Goal: Task Accomplishment & Management: Use online tool/utility

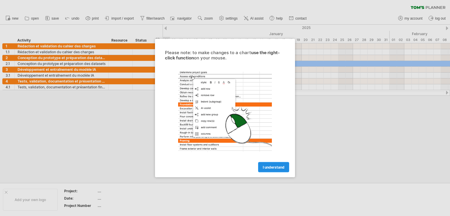
click at [266, 169] on link "I understand" at bounding box center [273, 167] width 31 height 10
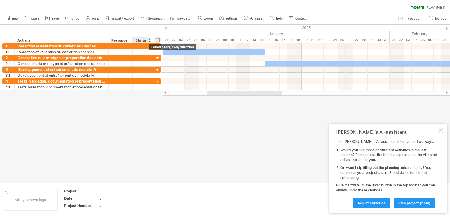
click at [157, 39] on div "hide start/end/duration show start/end/duration" at bounding box center [158, 40] width 6 height 6
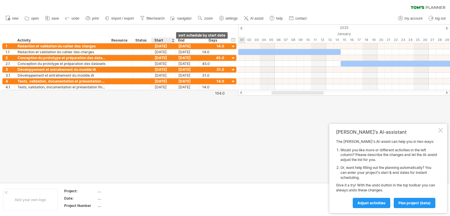
click at [172, 39] on div at bounding box center [173, 40] width 2 height 6
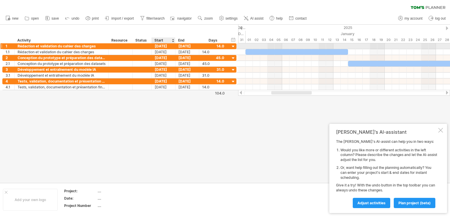
click at [167, 47] on div "[DATE]" at bounding box center [164, 46] width 24 height 6
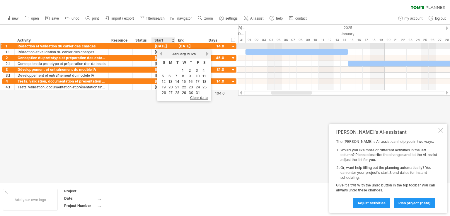
click at [167, 47] on div "[DATE]" at bounding box center [164, 46] width 24 height 6
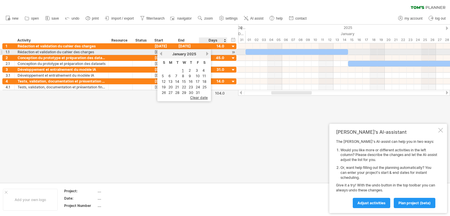
click at [207, 54] on link "next" at bounding box center [207, 54] width 4 height 4
click at [207, 54] on link "next" at bounding box center [206, 54] width 4 height 4
click at [207, 54] on link "next" at bounding box center [207, 54] width 4 height 4
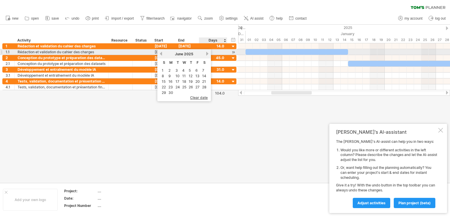
click at [207, 54] on link "next" at bounding box center [207, 54] width 4 height 4
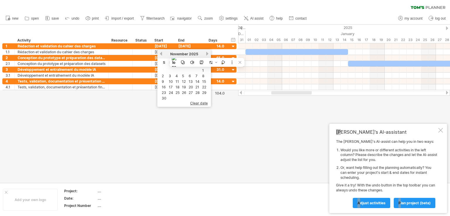
click at [265, 155] on body "progress(100%) Trying to reach [DOMAIN_NAME] Connected again... 0% clear filter…" at bounding box center [225, 108] width 450 height 217
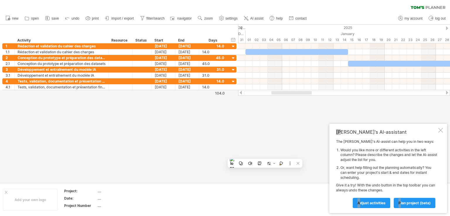
click at [265, 155] on div at bounding box center [225, 104] width 450 height 158
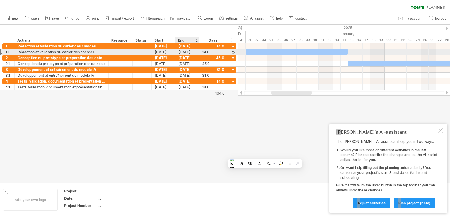
click at [186, 54] on div "**********" at bounding box center [119, 52] width 234 height 6
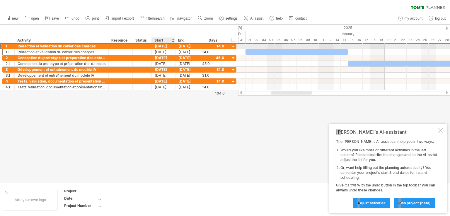
click at [162, 45] on div "[DATE]" at bounding box center [164, 46] width 24 height 6
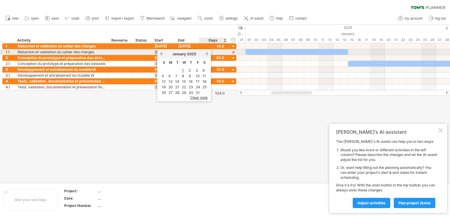
click at [206, 53] on link "next" at bounding box center [207, 54] width 4 height 4
click at [206, 53] on link "next" at bounding box center [206, 54] width 4 height 4
click at [206, 53] on link "next" at bounding box center [207, 54] width 4 height 4
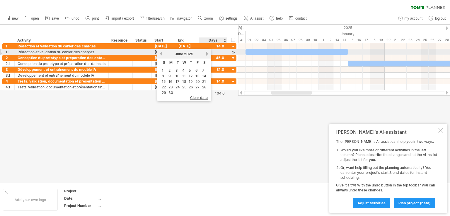
click at [206, 53] on link "next" at bounding box center [207, 54] width 4 height 4
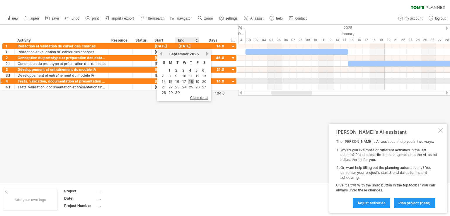
click at [191, 80] on link "18" at bounding box center [190, 82] width 5 height 6
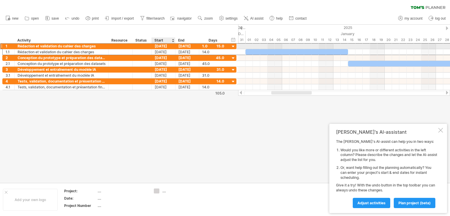
click at [163, 46] on div "[DATE]" at bounding box center [164, 46] width 24 height 6
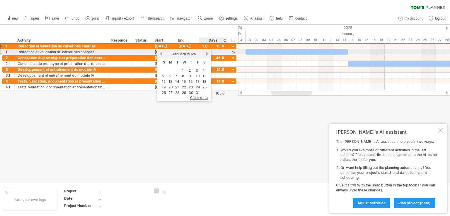
click at [207, 54] on link "next" at bounding box center [207, 54] width 4 height 4
click at [207, 54] on link "next" at bounding box center [206, 54] width 4 height 4
click at [207, 54] on link "next" at bounding box center [207, 54] width 4 height 4
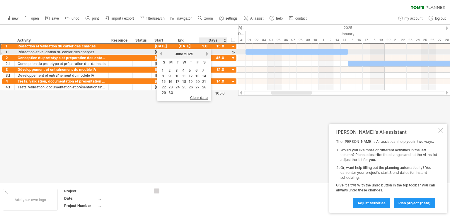
click at [207, 54] on link "next" at bounding box center [207, 54] width 4 height 4
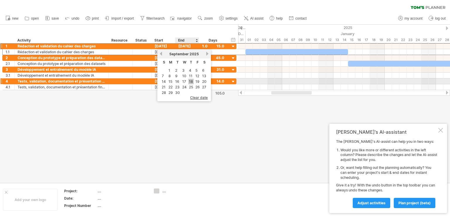
click at [191, 81] on link "18" at bounding box center [190, 82] width 5 height 6
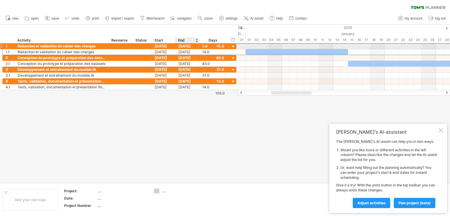
click at [193, 45] on div "[DATE]" at bounding box center [187, 46] width 24 height 6
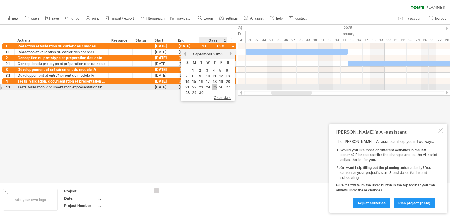
click at [214, 86] on link "25" at bounding box center [214, 87] width 5 height 6
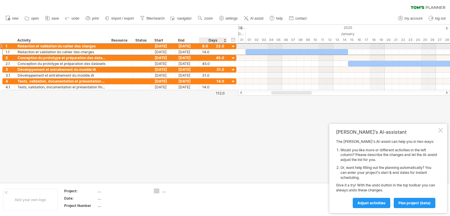
click at [219, 45] on div "8.0" at bounding box center [213, 46] width 22 height 6
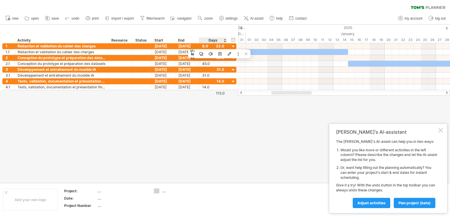
click at [225, 40] on div "Days" at bounding box center [213, 40] width 28 height 6
click at [225, 41] on div "Days" at bounding box center [213, 40] width 28 height 6
click at [213, 40] on div "Days" at bounding box center [213, 40] width 28 height 6
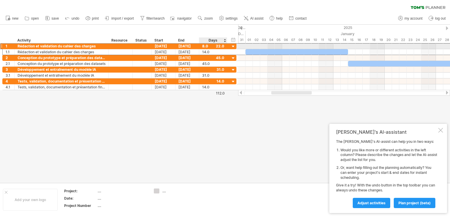
click at [161, 44] on div "[DATE]" at bounding box center [164, 46] width 24 height 6
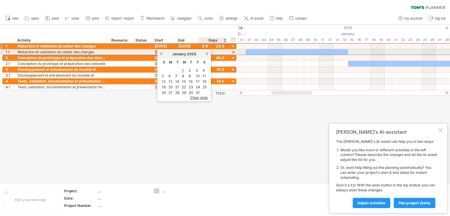
click at [206, 53] on link "next" at bounding box center [207, 54] width 4 height 4
click at [206, 53] on link "next" at bounding box center [206, 54] width 4 height 4
click at [206, 53] on link "next" at bounding box center [207, 54] width 4 height 4
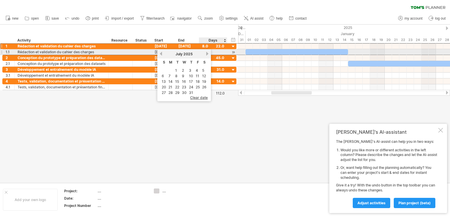
click at [206, 53] on link "next" at bounding box center [207, 54] width 4 height 4
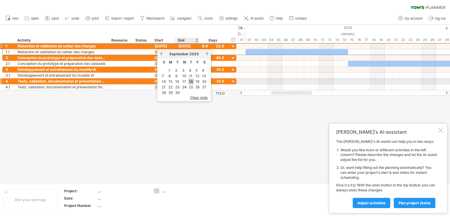
click at [190, 80] on link "18" at bounding box center [190, 82] width 5 height 6
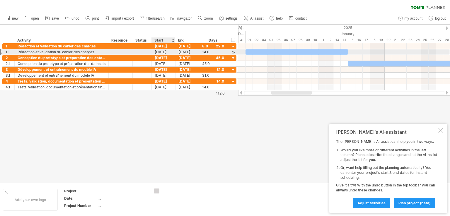
click at [160, 52] on div "[DATE]" at bounding box center [164, 52] width 24 height 6
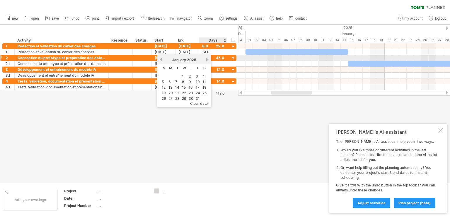
click at [206, 60] on link "next" at bounding box center [207, 59] width 4 height 4
click at [206, 60] on link "next" at bounding box center [206, 59] width 4 height 4
click at [206, 60] on link "next" at bounding box center [207, 59] width 4 height 4
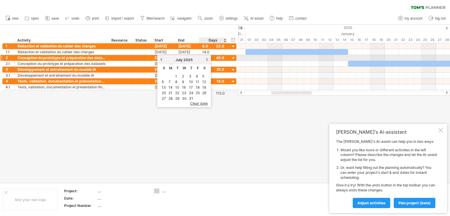
click at [206, 60] on link "next" at bounding box center [207, 59] width 4 height 4
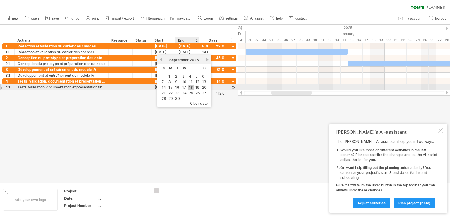
click at [190, 87] on link "18" at bounding box center [190, 88] width 5 height 6
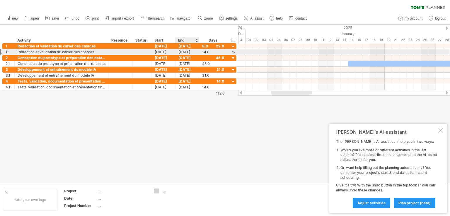
click at [184, 53] on div "[DATE]" at bounding box center [187, 52] width 24 height 6
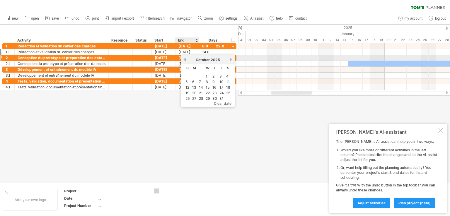
click at [185, 60] on link "previous" at bounding box center [184, 59] width 4 height 4
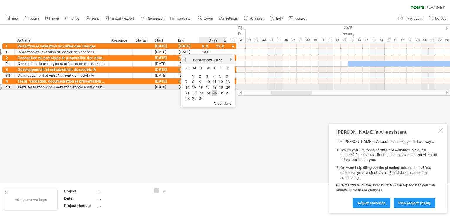
click at [216, 90] on link "25" at bounding box center [214, 93] width 5 height 6
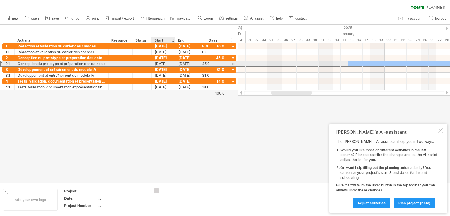
click at [158, 63] on div "[DATE]" at bounding box center [164, 64] width 24 height 6
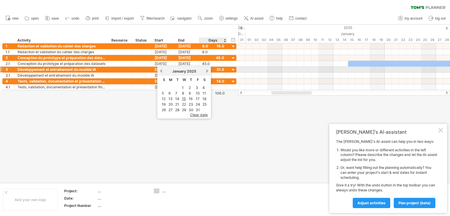
click at [206, 71] on link "next" at bounding box center [207, 71] width 4 height 4
click at [206, 71] on link "next" at bounding box center [206, 71] width 4 height 4
click at [206, 71] on link "next" at bounding box center [207, 71] width 4 height 4
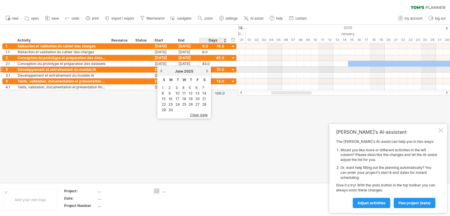
click at [206, 71] on link "next" at bounding box center [207, 71] width 4 height 4
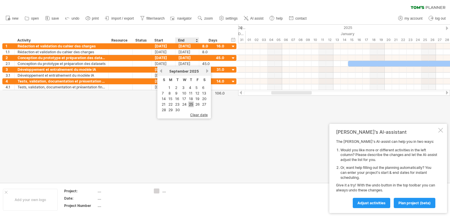
click at [189, 103] on link "25" at bounding box center [190, 105] width 5 height 6
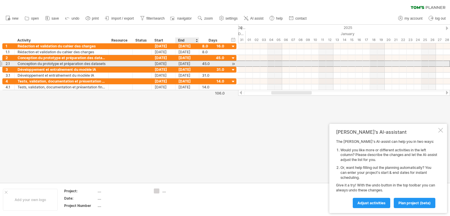
click at [180, 63] on div "[DATE]" at bounding box center [187, 64] width 24 height 6
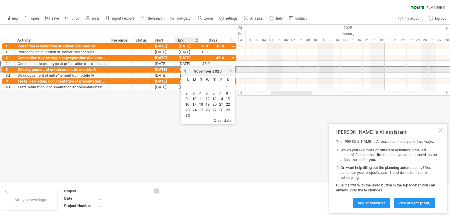
click at [185, 71] on link "previous" at bounding box center [184, 71] width 4 height 4
click at [231, 71] on link "next" at bounding box center [231, 71] width 4 height 4
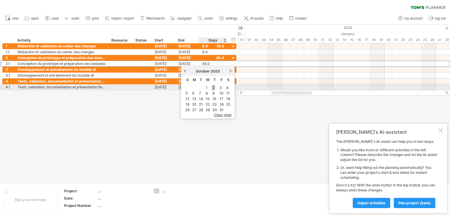
click at [212, 86] on link "2" at bounding box center [213, 88] width 3 height 6
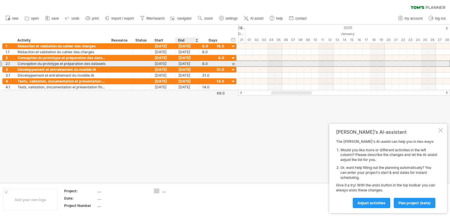
click at [183, 62] on div "[DATE]" at bounding box center [187, 64] width 24 height 6
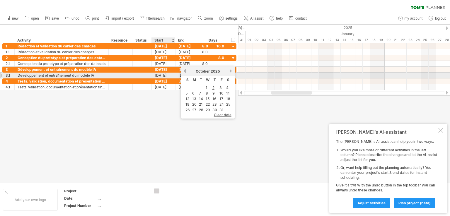
click at [159, 76] on div "[DATE]" at bounding box center [164, 76] width 24 height 6
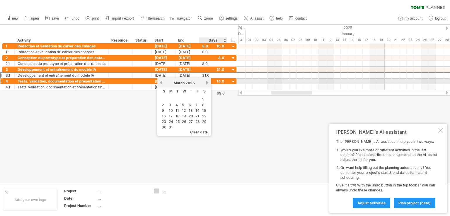
click at [205, 82] on link "next" at bounding box center [207, 83] width 4 height 4
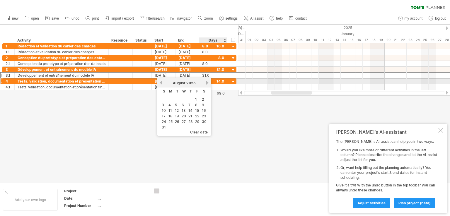
click at [205, 82] on link "next" at bounding box center [207, 83] width 4 height 4
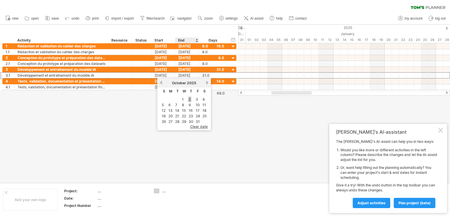
click at [189, 98] on link "2" at bounding box center [189, 100] width 3 height 6
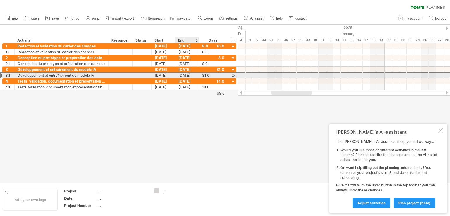
click at [184, 76] on div "[DATE]" at bounding box center [187, 76] width 24 height 6
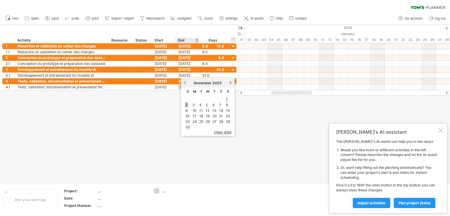
click at [186, 106] on link "2" at bounding box center [186, 105] width 3 height 6
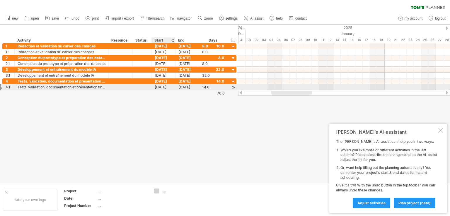
click at [162, 84] on div "[DATE]" at bounding box center [164, 87] width 24 height 6
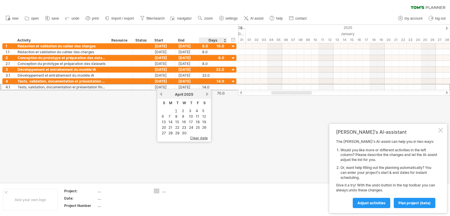
click at [206, 94] on link "next" at bounding box center [207, 94] width 4 height 4
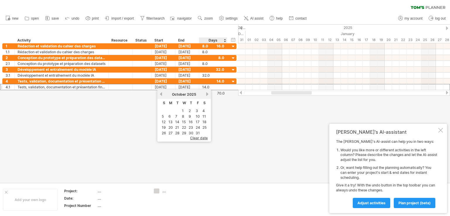
click at [206, 94] on link "next" at bounding box center [207, 94] width 4 height 4
click at [163, 117] on link "2" at bounding box center [162, 117] width 3 height 6
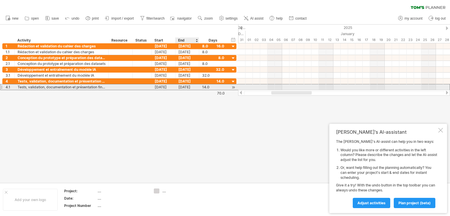
click at [185, 86] on div "[DATE]" at bounding box center [187, 87] width 24 height 6
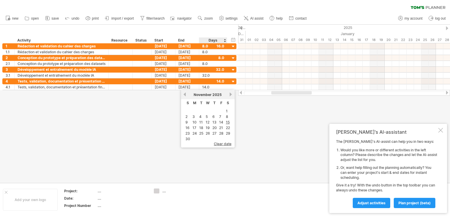
click at [230, 94] on link "next" at bounding box center [231, 94] width 4 height 4
click at [185, 95] on link "previous" at bounding box center [184, 94] width 4 height 4
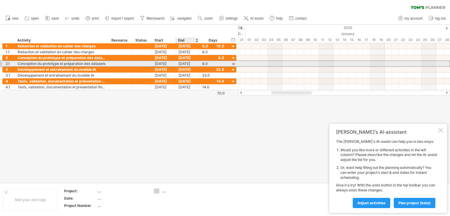
click at [185, 62] on div "[DATE]" at bounding box center [187, 64] width 24 height 6
click at [165, 64] on div "[DATE]" at bounding box center [164, 64] width 24 height 6
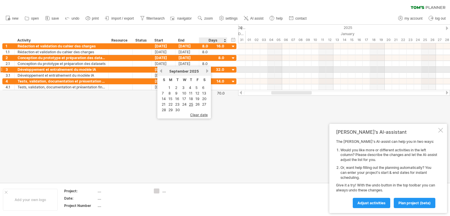
click at [206, 71] on link "next" at bounding box center [207, 71] width 4 height 4
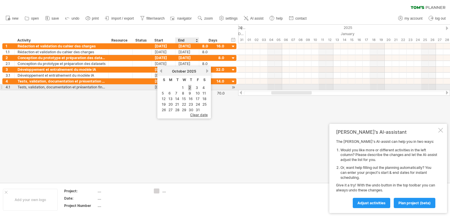
click at [189, 87] on link "2" at bounding box center [189, 88] width 3 height 6
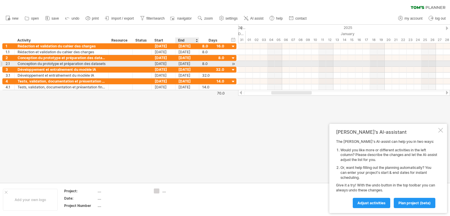
click at [183, 64] on div "[DATE]" at bounding box center [187, 64] width 24 height 6
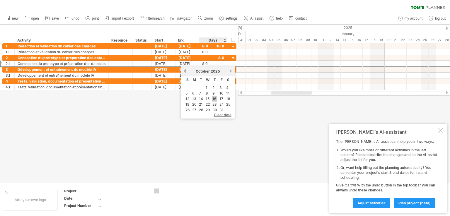
click at [213, 96] on link "16" at bounding box center [214, 99] width 5 height 6
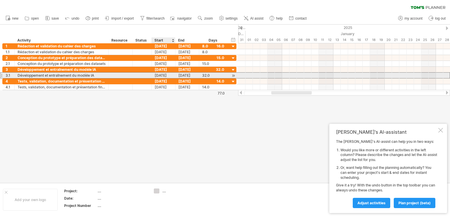
click at [156, 74] on div "[DATE]" at bounding box center [164, 76] width 24 height 6
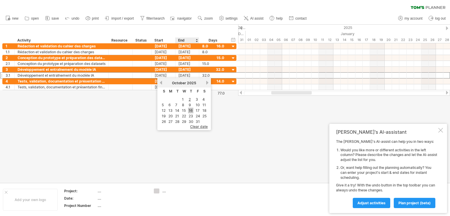
click at [190, 110] on link "16" at bounding box center [190, 111] width 5 height 6
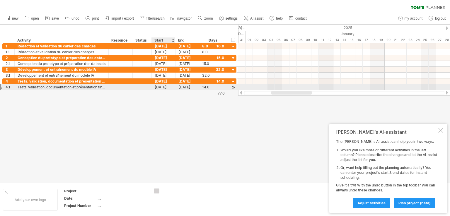
click at [156, 86] on div "[DATE]" at bounding box center [164, 87] width 24 height 6
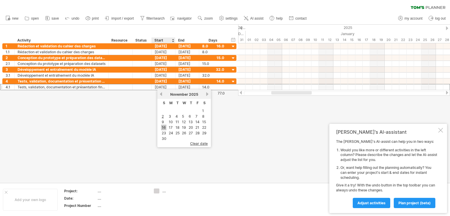
click at [164, 125] on link "16" at bounding box center [163, 128] width 5 height 6
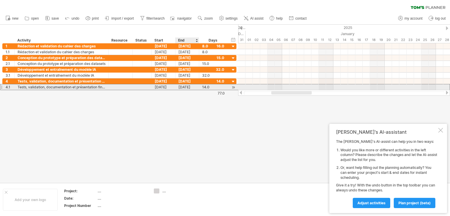
click at [180, 86] on div "[DATE]" at bounding box center [187, 87] width 24 height 6
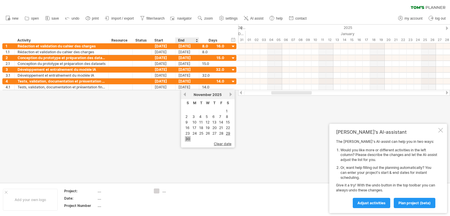
click at [187, 137] on link "30" at bounding box center [188, 139] width 6 height 6
click at [442, 132] on div at bounding box center [440, 130] width 5 height 5
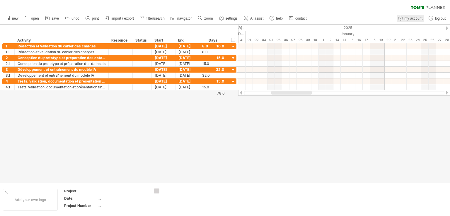
click at [408, 16] on link "my account" at bounding box center [411, 19] width 28 height 8
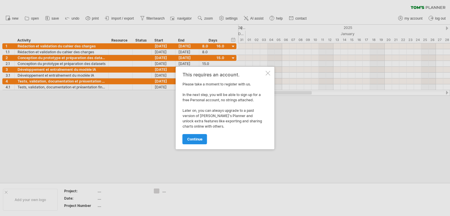
click at [190, 136] on link "continue" at bounding box center [194, 139] width 25 height 10
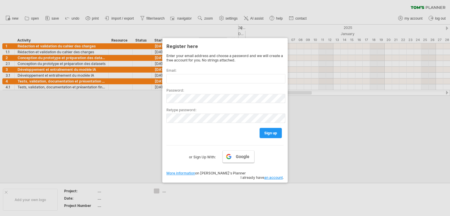
click at [237, 157] on span "Google" at bounding box center [242, 156] width 13 height 5
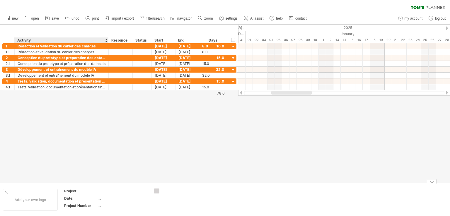
click at [72, 191] on div "Project:" at bounding box center [80, 191] width 32 height 5
type input "**********"
click at [83, 198] on div "Date:" at bounding box center [80, 198] width 32 height 5
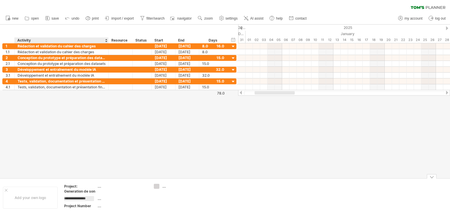
type input "**********"
click at [95, 206] on div "Project Number" at bounding box center [80, 206] width 32 height 5
type input "**********"
click at [158, 200] on td "...." at bounding box center [174, 198] width 46 height 28
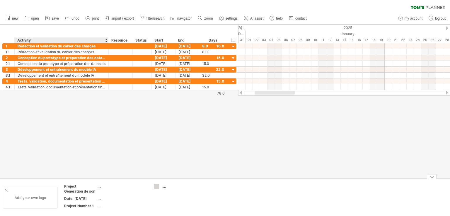
click at [23, 197] on div "Add your own logo" at bounding box center [30, 198] width 55 height 22
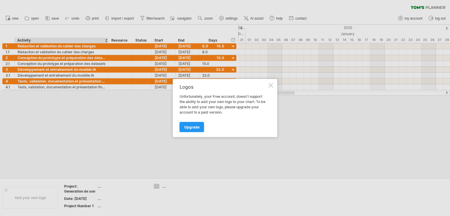
click at [270, 84] on div at bounding box center [271, 85] width 5 height 5
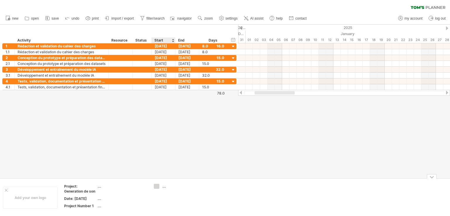
click at [165, 186] on div "...." at bounding box center [178, 186] width 32 height 5
click at [156, 187] on div "Trying to reach [DOMAIN_NAME] Connected again... 0% clear filter new 1" at bounding box center [225, 108] width 450 height 216
click at [213, 195] on td at bounding box center [220, 198] width 46 height 28
click at [46, 17] on rect at bounding box center [47, 17] width 2 height 1
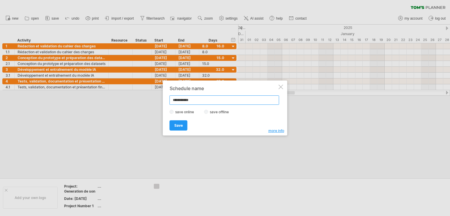
click at [198, 103] on input "**********" at bounding box center [225, 99] width 110 height 9
type input "**********"
click at [179, 125] on span "Save" at bounding box center [178, 125] width 8 height 4
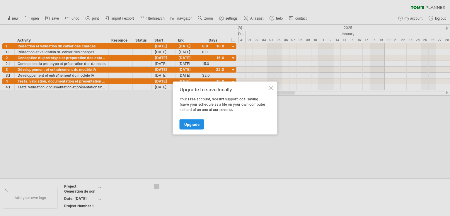
click at [191, 125] on span "Upgrade" at bounding box center [191, 124] width 15 height 4
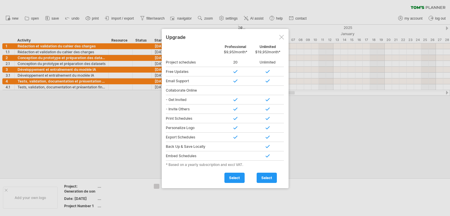
click at [318, 175] on div at bounding box center [225, 108] width 450 height 216
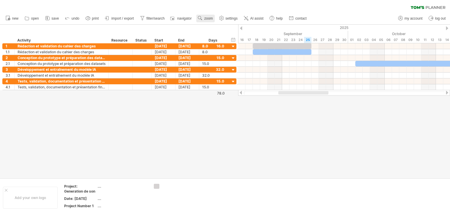
click at [205, 19] on span "zoom" at bounding box center [208, 18] width 8 height 4
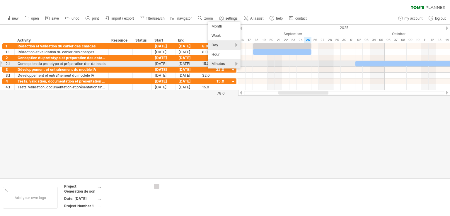
click at [237, 64] on div "Minutes" at bounding box center [224, 63] width 33 height 9
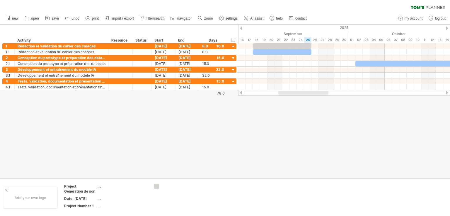
click at [214, 110] on div at bounding box center [225, 101] width 450 height 153
